Goal: Navigation & Orientation: Find specific page/section

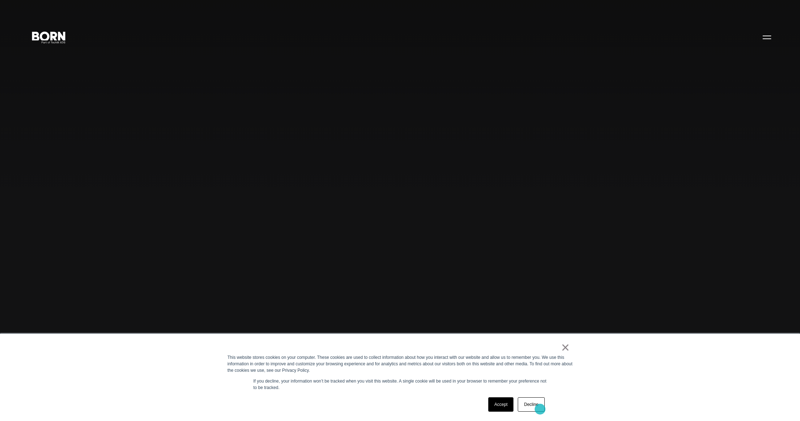
click at [540, 409] on link "Decline" at bounding box center [531, 405] width 27 height 14
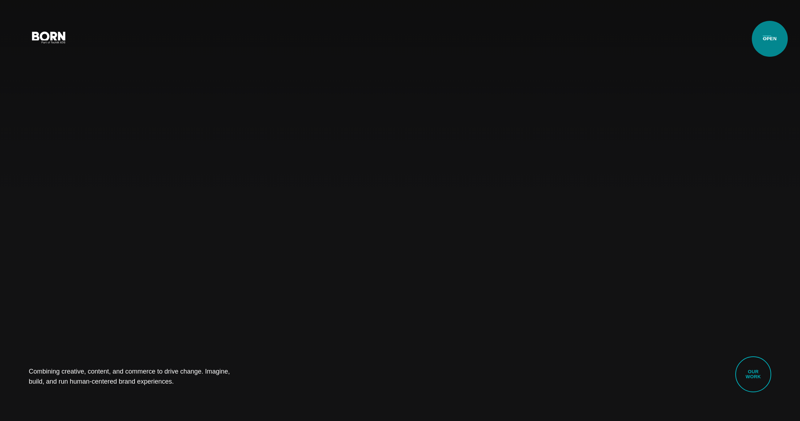
click at [770, 39] on button "Primary Menu" at bounding box center [766, 36] width 17 height 15
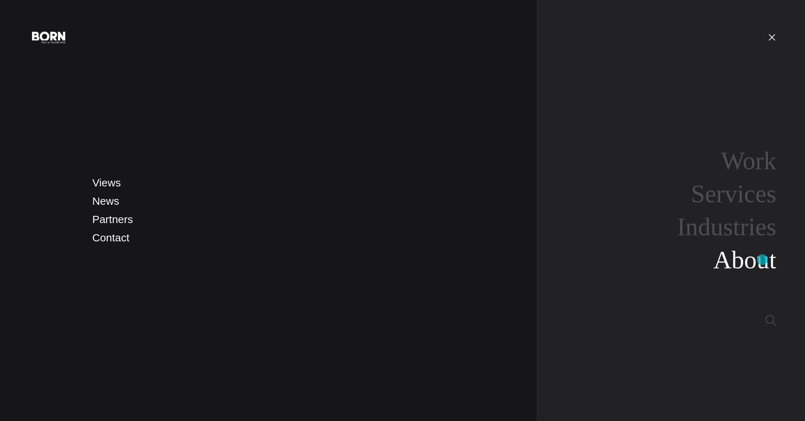
click at [762, 260] on link "About" at bounding box center [744, 260] width 63 height 28
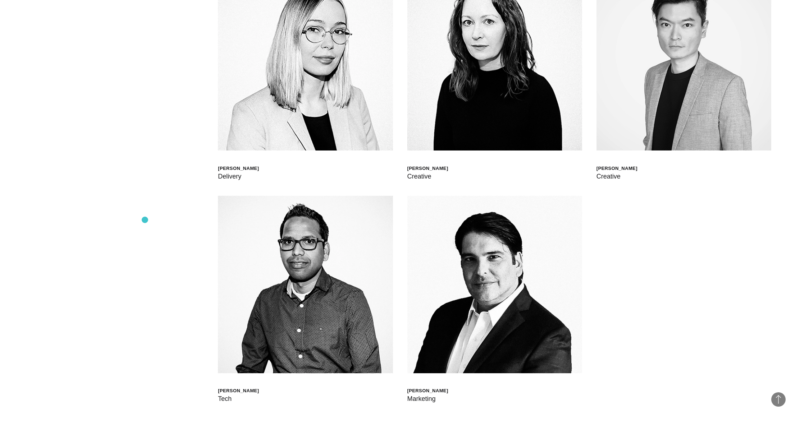
scroll to position [2680, 0]
